Goal: Task Accomplishment & Management: Use online tool/utility

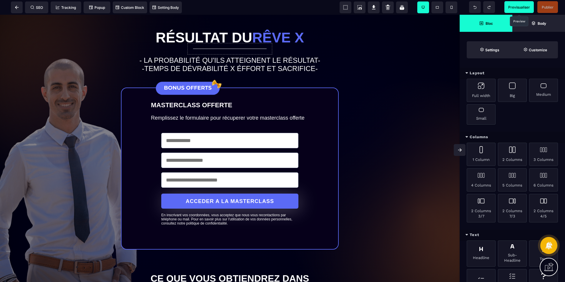
click at [518, 6] on span "Previsualiser" at bounding box center [520, 7] width 22 height 4
click at [19, 12] on span at bounding box center [17, 7] width 12 height 12
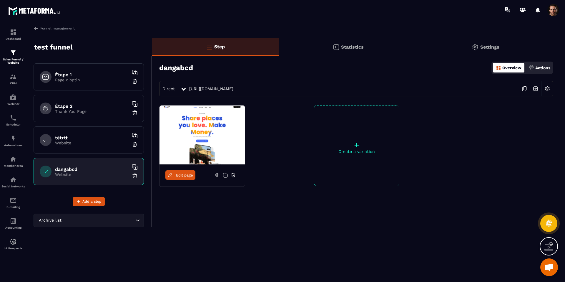
click at [534, 90] on img at bounding box center [535, 88] width 11 height 11
click at [94, 204] on span "Add a step" at bounding box center [91, 202] width 19 height 6
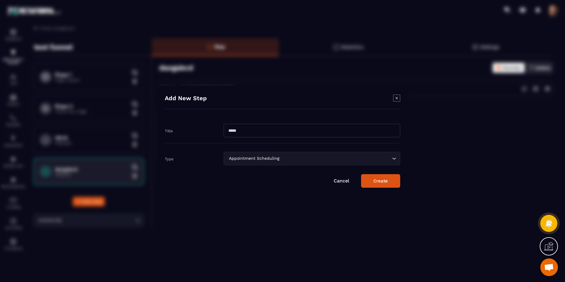
click at [264, 129] on input "Modal window" at bounding box center [312, 131] width 177 height 14
type input "********"
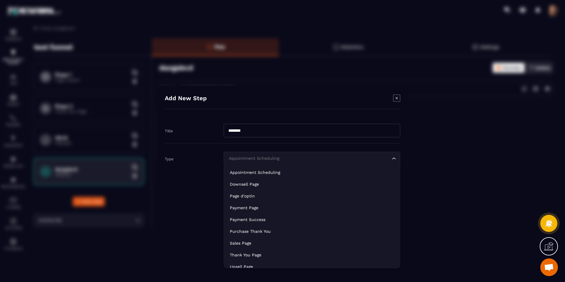
click at [267, 158] on div "Appointment Scheduling" at bounding box center [309, 158] width 164 height 6
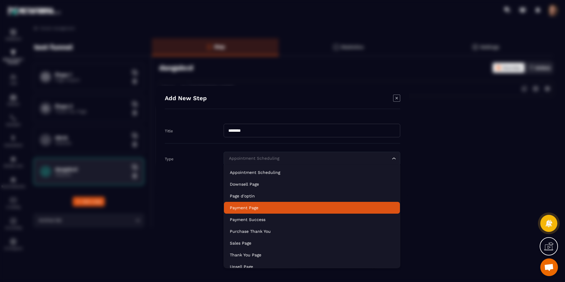
scroll to position [42, 0]
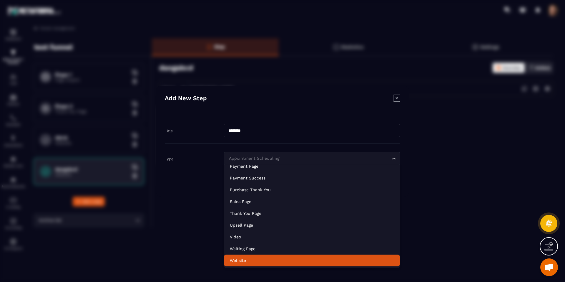
click at [254, 258] on p "Website" at bounding box center [312, 260] width 164 height 6
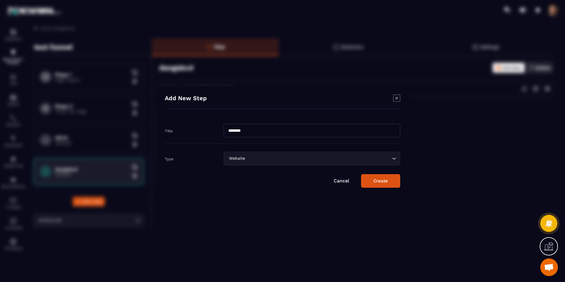
click at [396, 180] on button "Create" at bounding box center [380, 181] width 39 height 14
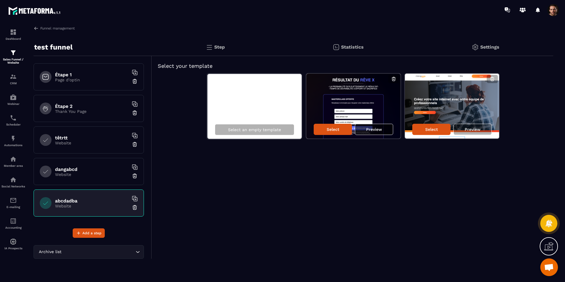
click at [373, 131] on p "Preview" at bounding box center [374, 129] width 16 height 5
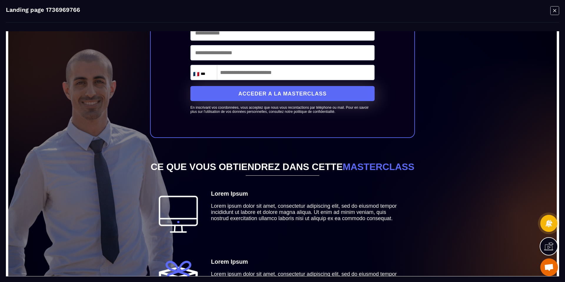
scroll to position [140, 0]
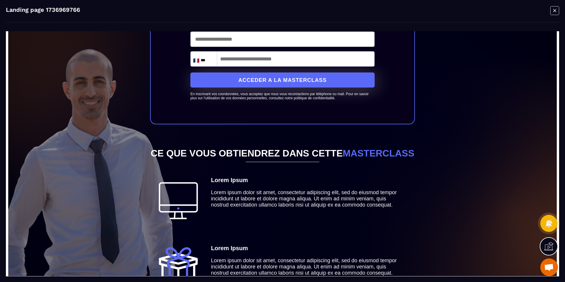
click at [557, 13] on icon "Modal window" at bounding box center [555, 10] width 9 height 9
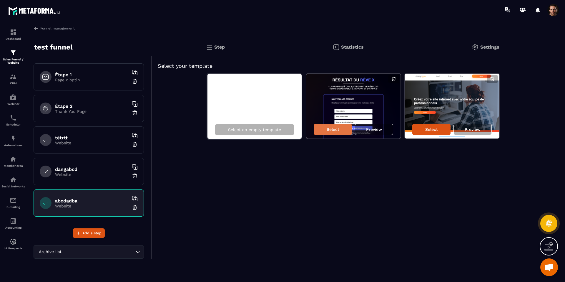
click at [336, 127] on p "Select" at bounding box center [333, 129] width 13 height 5
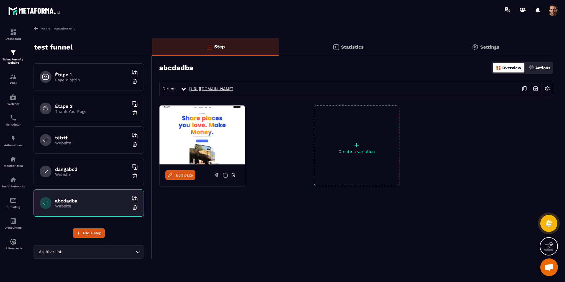
click at [234, 89] on link "https://www.metaforma.io/e1e501b6c5faa4e226d6586329a582cb" at bounding box center [211, 88] width 44 height 5
click at [177, 178] on link "Edit page" at bounding box center [181, 174] width 30 height 9
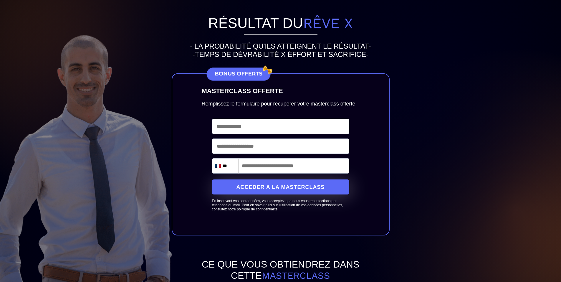
click at [261, 133] on input "text" at bounding box center [280, 126] width 137 height 15
click at [195, 117] on div "MASTERCLASS OFFERTE Remplissez le formulaire pour récuperer votre masterclass o…" at bounding box center [281, 154] width 218 height 162
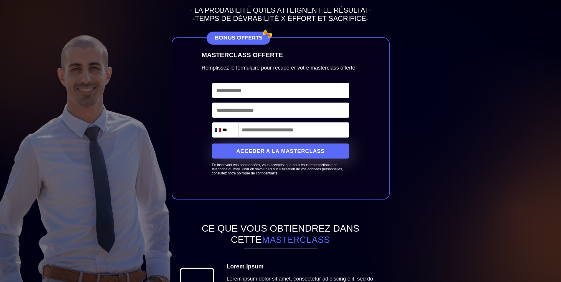
scroll to position [38, 0]
